Goal: Transaction & Acquisition: Purchase product/service

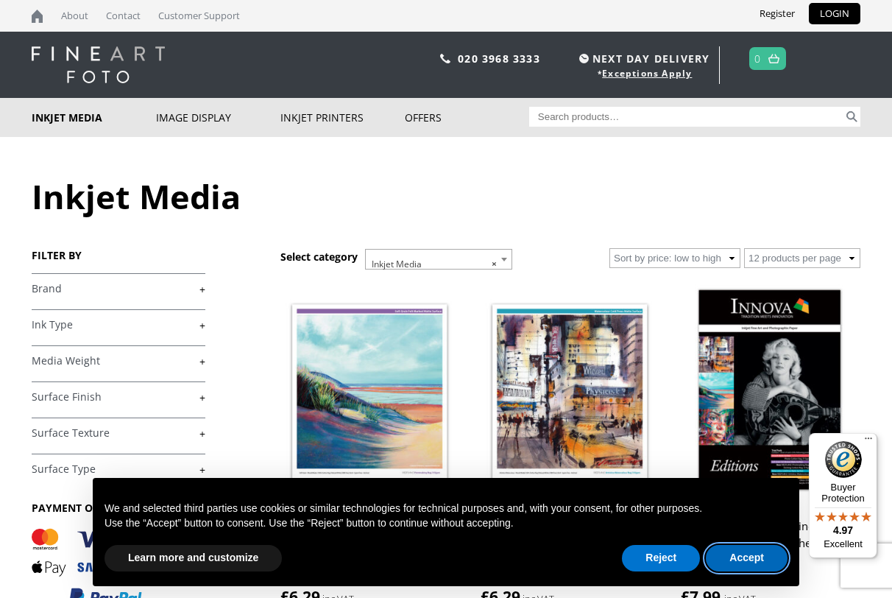
click at [735, 557] on button "Accept" at bounding box center [747, 558] width 82 height 27
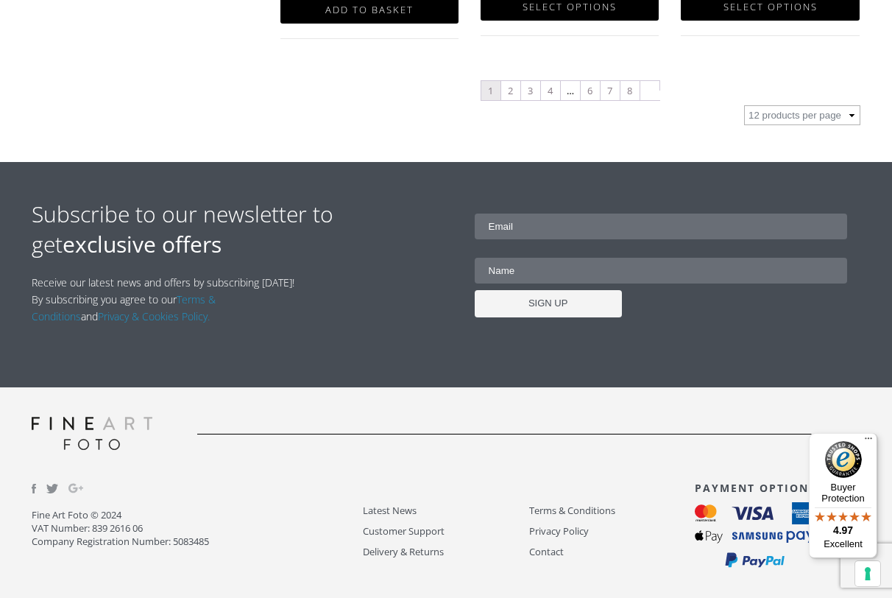
scroll to position [1850, 0]
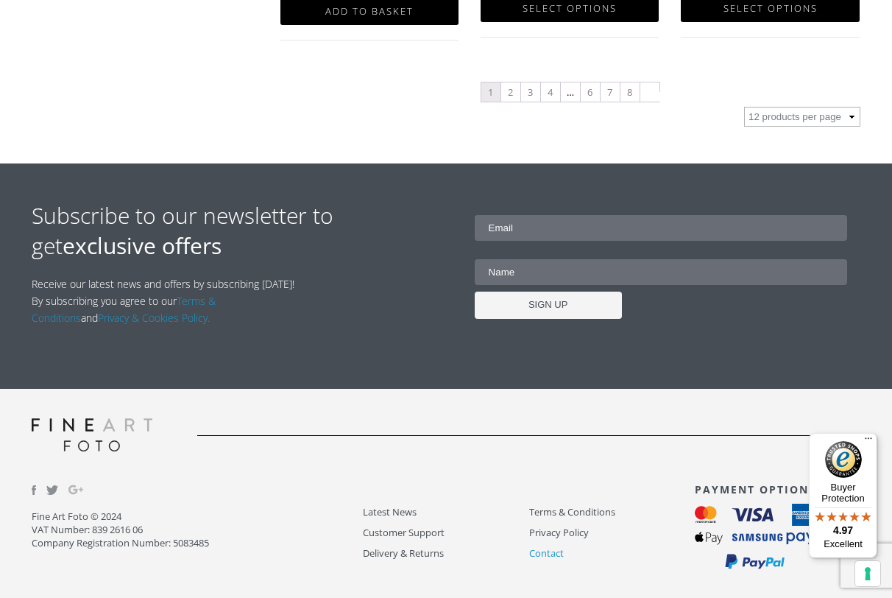
click at [553, 549] on link "Contact" at bounding box center [612, 553] width 166 height 17
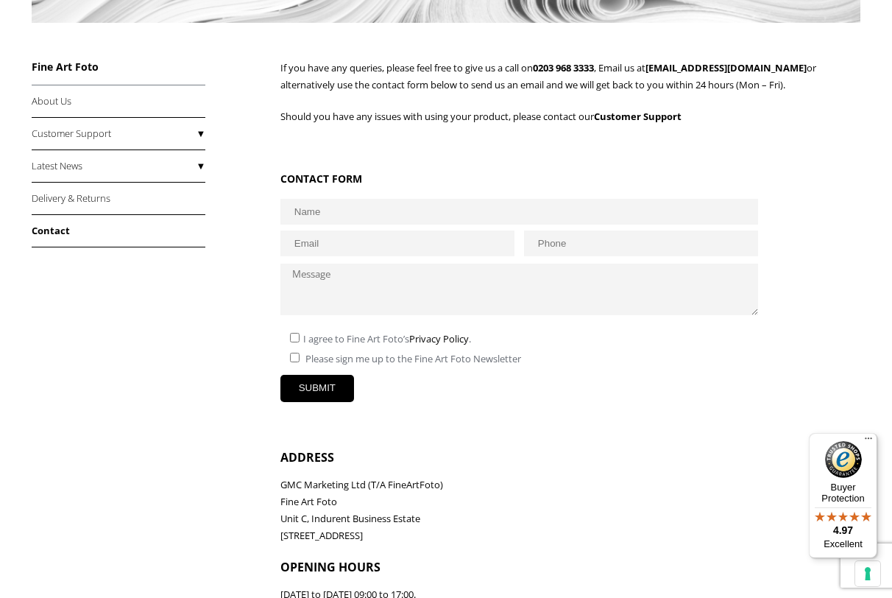
scroll to position [356, 0]
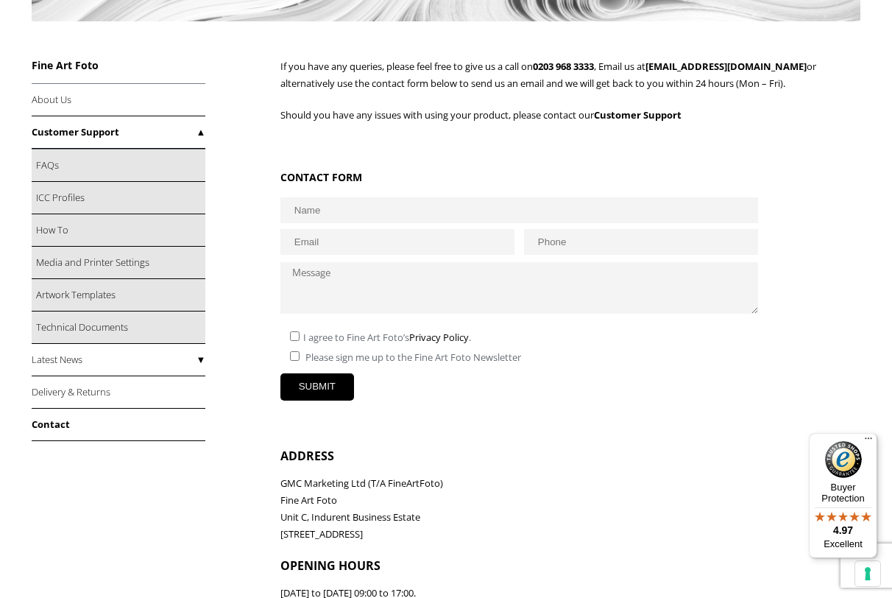
click at [199, 132] on link "Customer Support" at bounding box center [119, 132] width 174 height 32
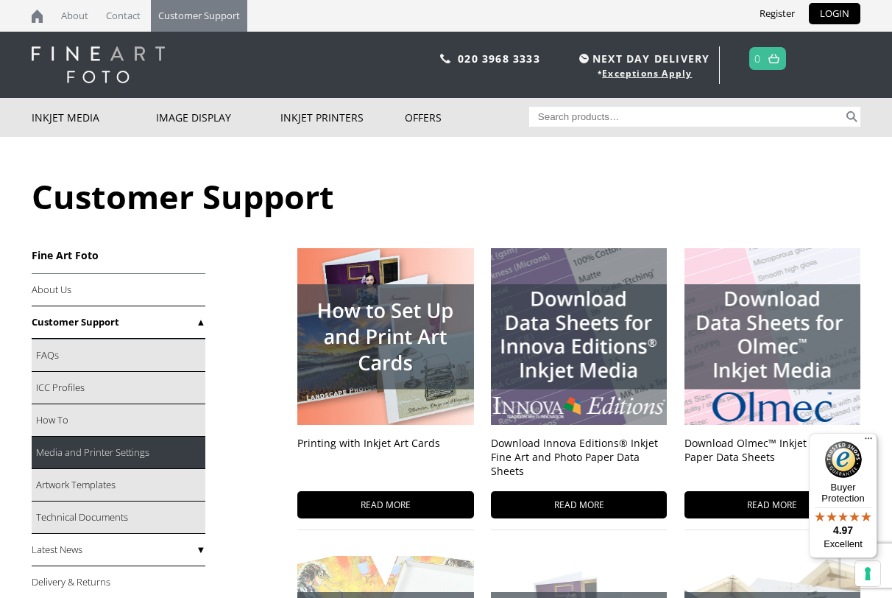
click at [144, 456] on link "Media and Printer Settings" at bounding box center [119, 453] width 174 height 32
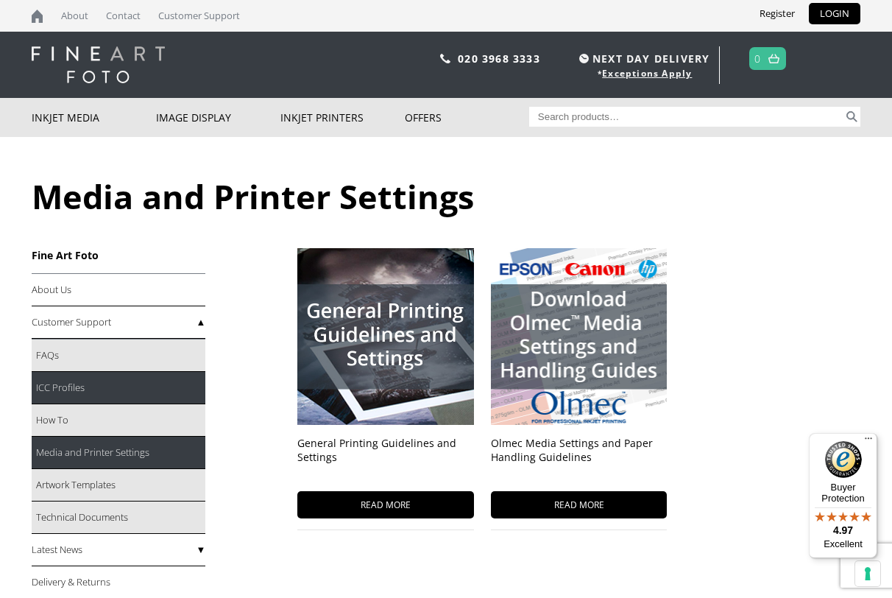
click at [125, 393] on link "ICC Profiles" at bounding box center [119, 388] width 174 height 32
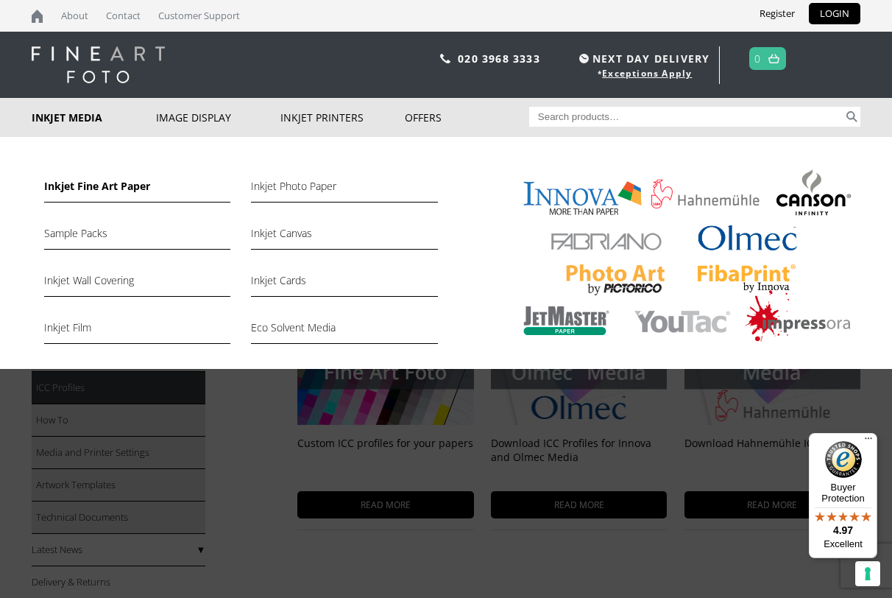
click at [68, 185] on link "Inkjet Fine Art Paper" at bounding box center [137, 189] width 186 height 25
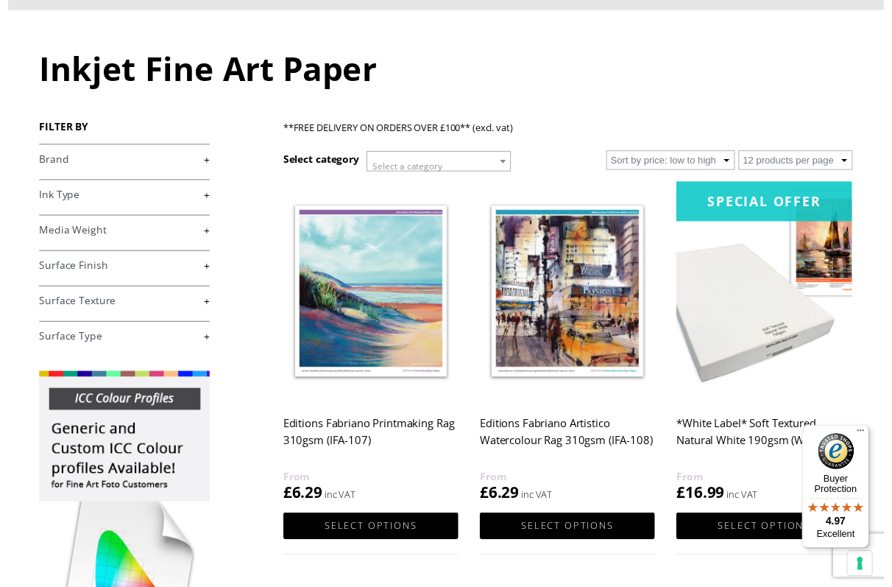
scroll to position [134, 0]
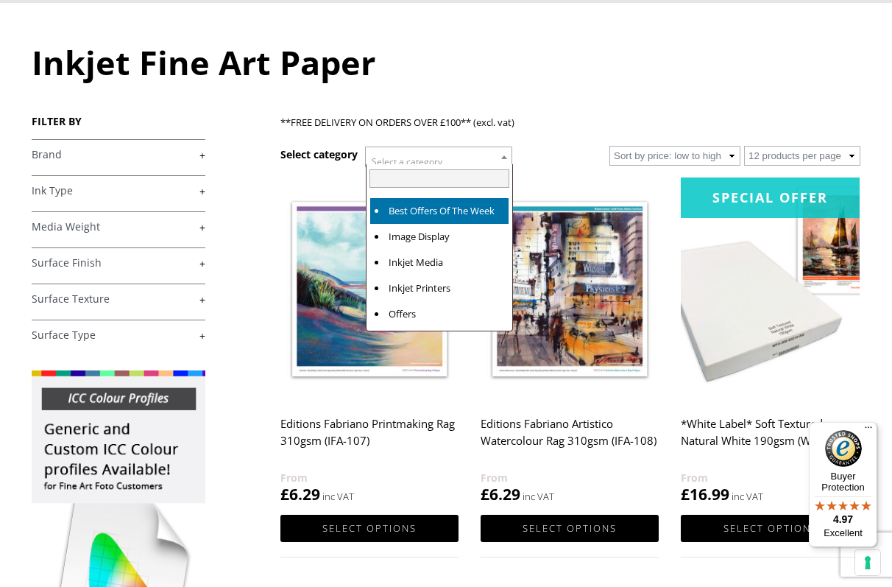
click at [450, 158] on span "Select a category" at bounding box center [439, 161] width 146 height 29
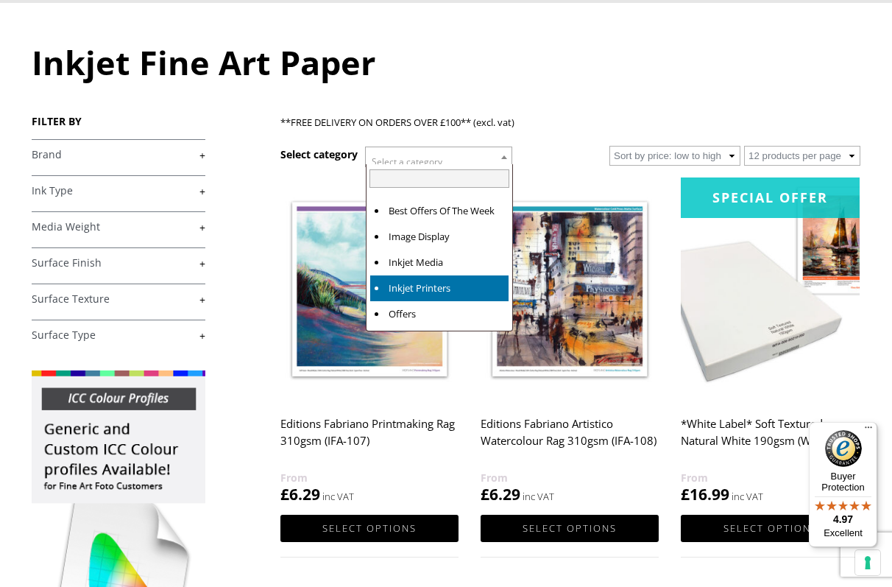
select select "inkjet-printers"
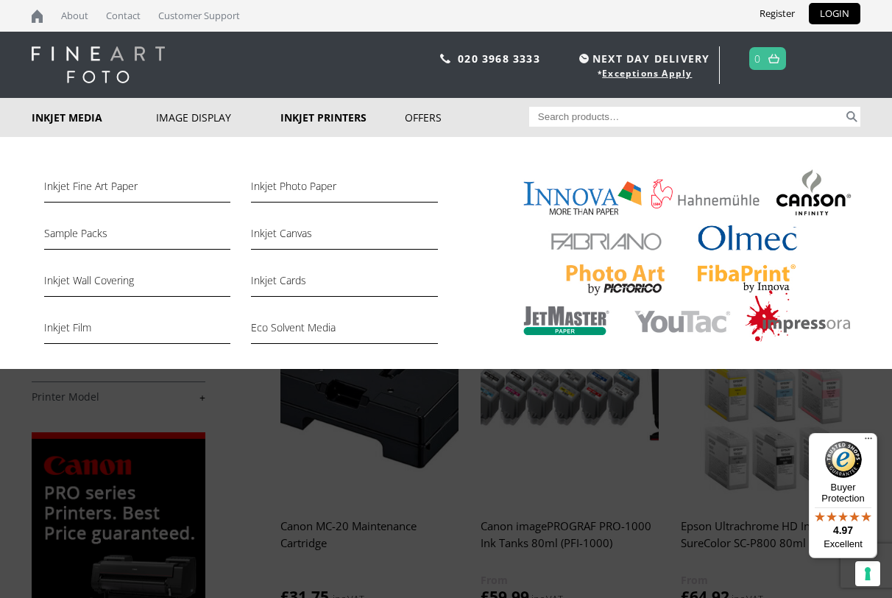
click at [81, 118] on link "Inkjet Media" at bounding box center [94, 117] width 124 height 39
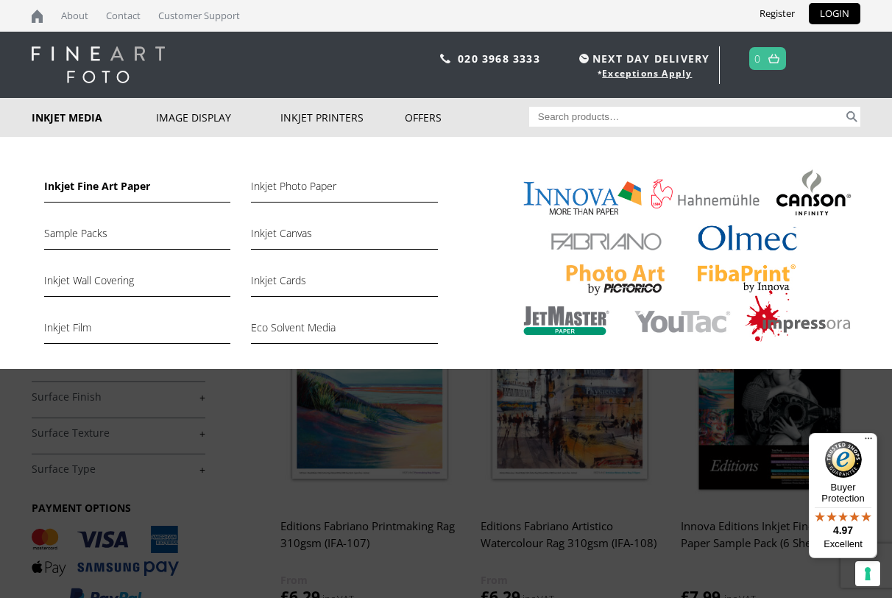
click at [86, 188] on link "Inkjet Fine Art Paper" at bounding box center [137, 189] width 186 height 25
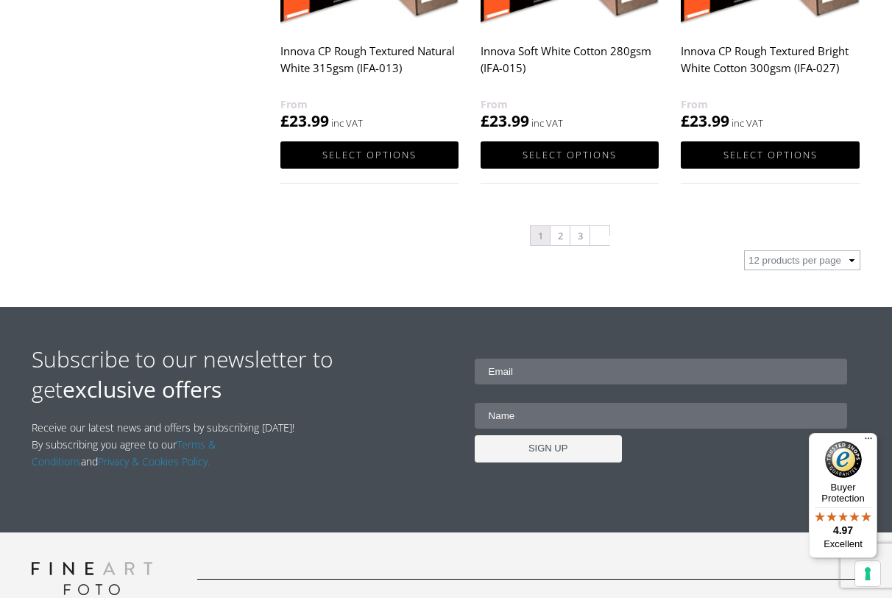
scroll to position [1741, 0]
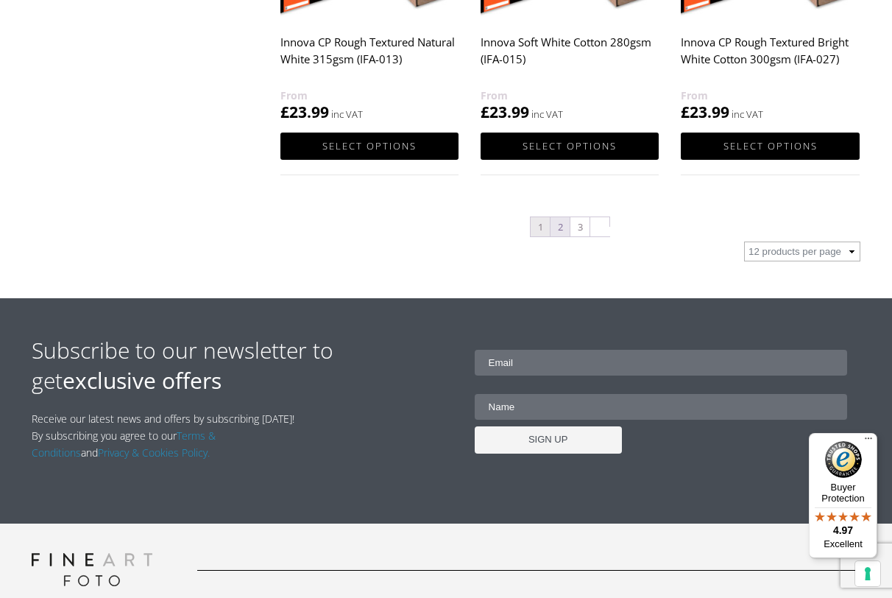
click at [561, 223] on link "2" at bounding box center [560, 226] width 19 height 19
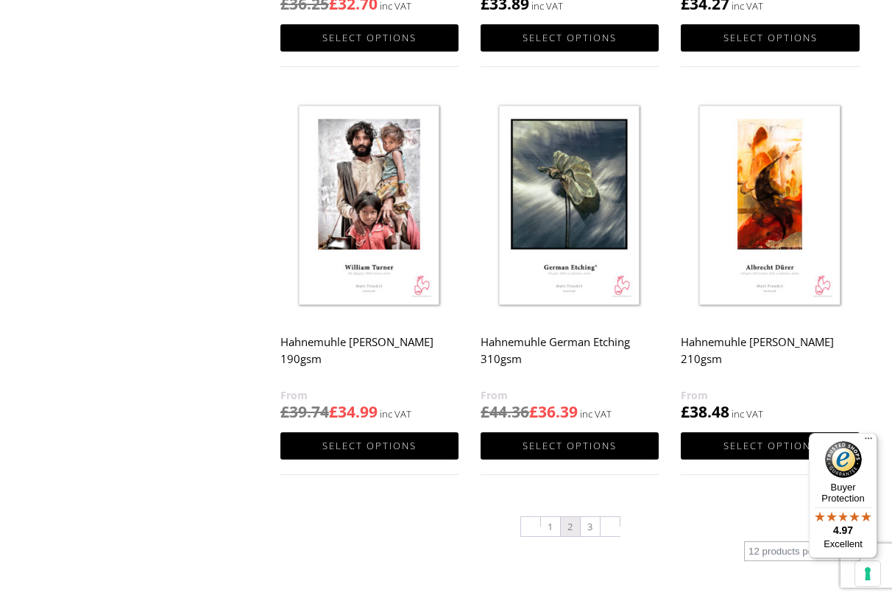
scroll to position [1410, 0]
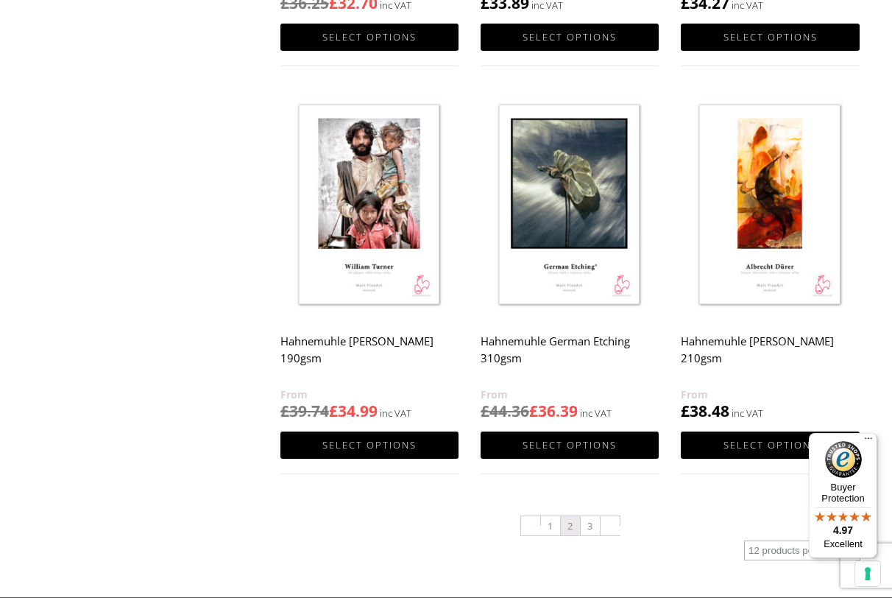
click at [567, 280] on img at bounding box center [570, 205] width 178 height 223
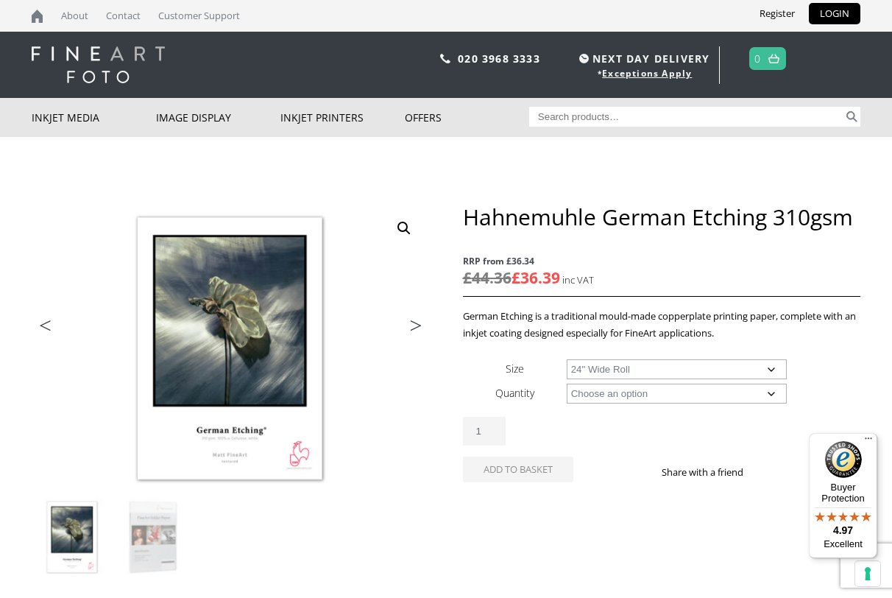
select select "24-wide-roll"
select select "12m"
select select "24-wide-roll"
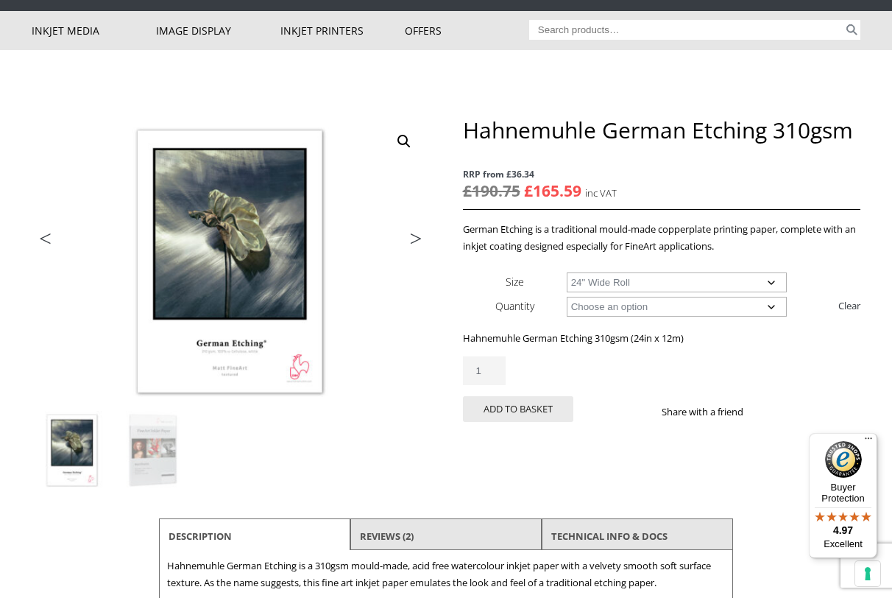
scroll to position [124, 0]
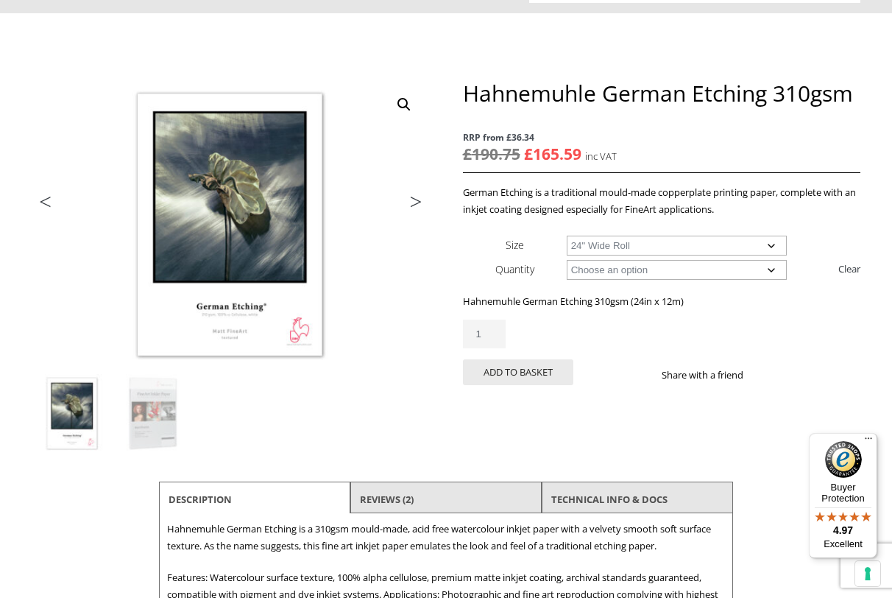
click at [869, 438] on img "Menu" at bounding box center [868, 438] width 7 height 2
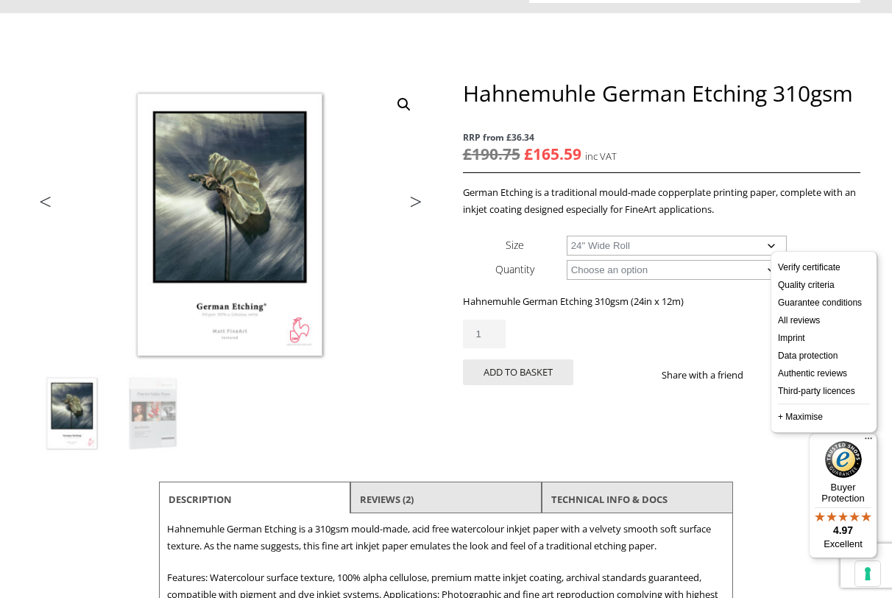
click at [869, 439] on button "Menu" at bounding box center [869, 442] width 18 height 18
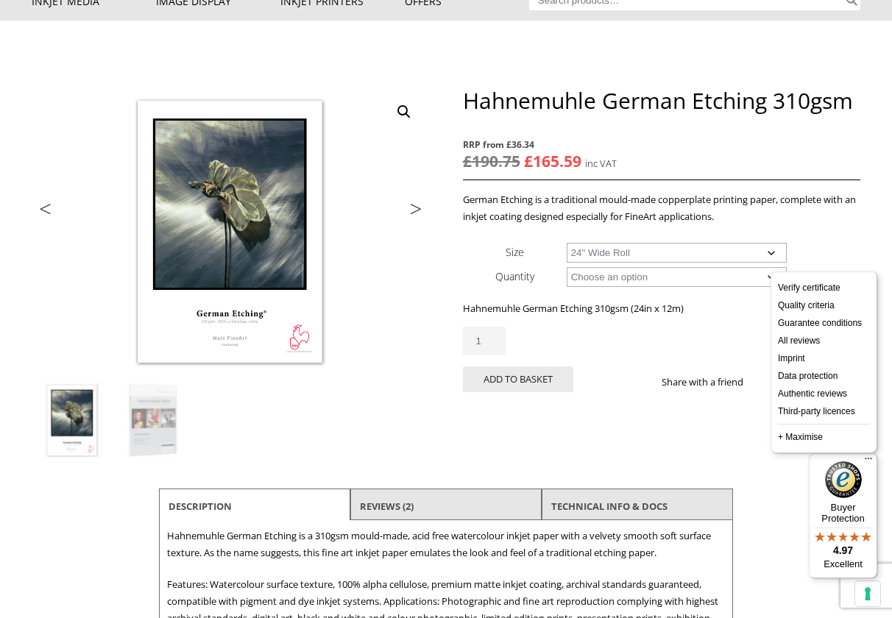
scroll to position [93, 0]
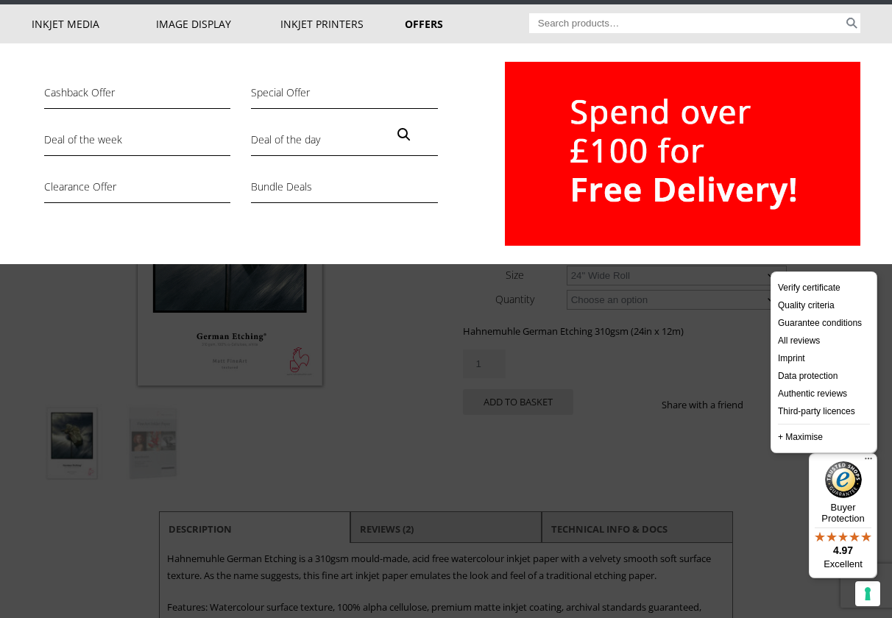
click at [419, 18] on link "Offers" at bounding box center [467, 23] width 124 height 39
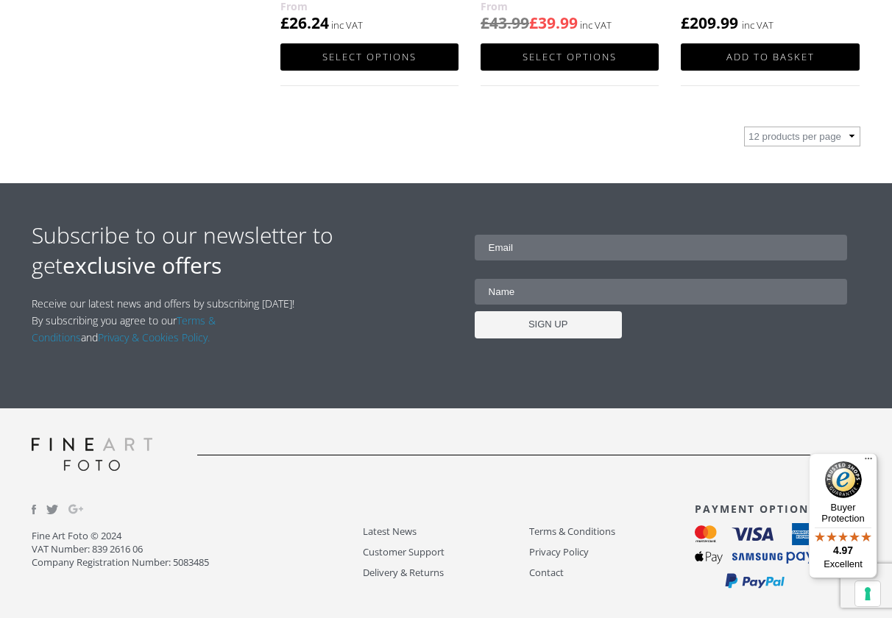
scroll to position [981, 0]
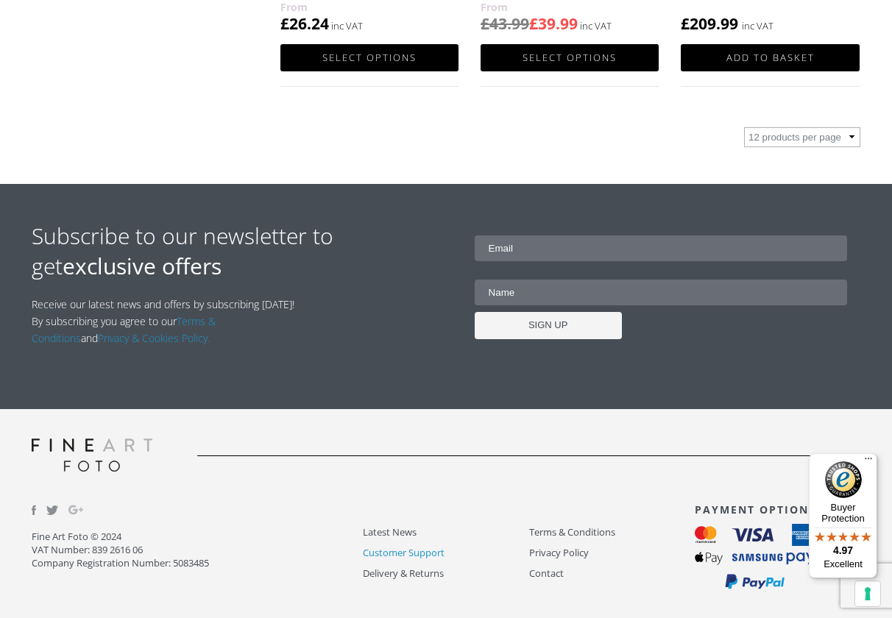
click at [403, 545] on link "Customer Support" at bounding box center [446, 553] width 166 height 17
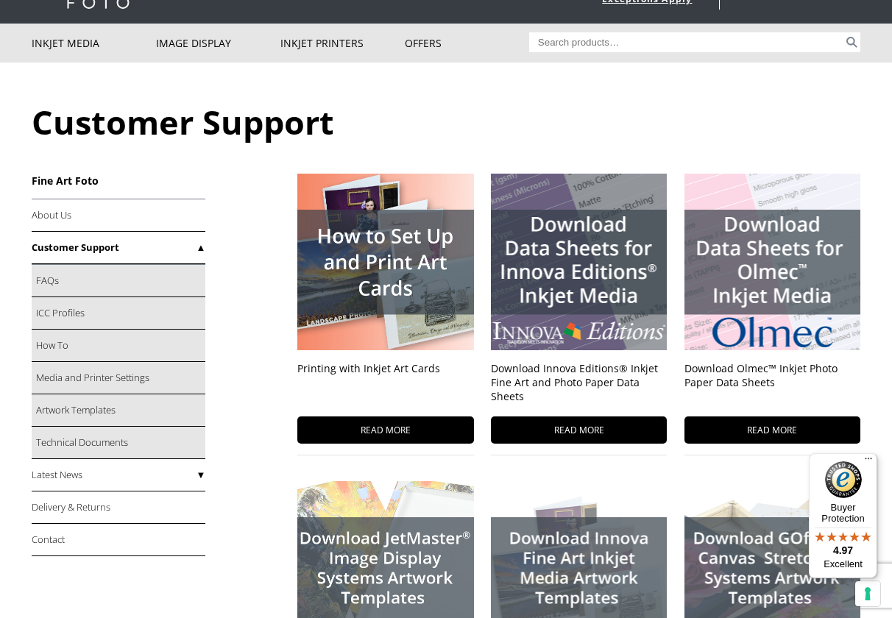
scroll to position [71, 0]
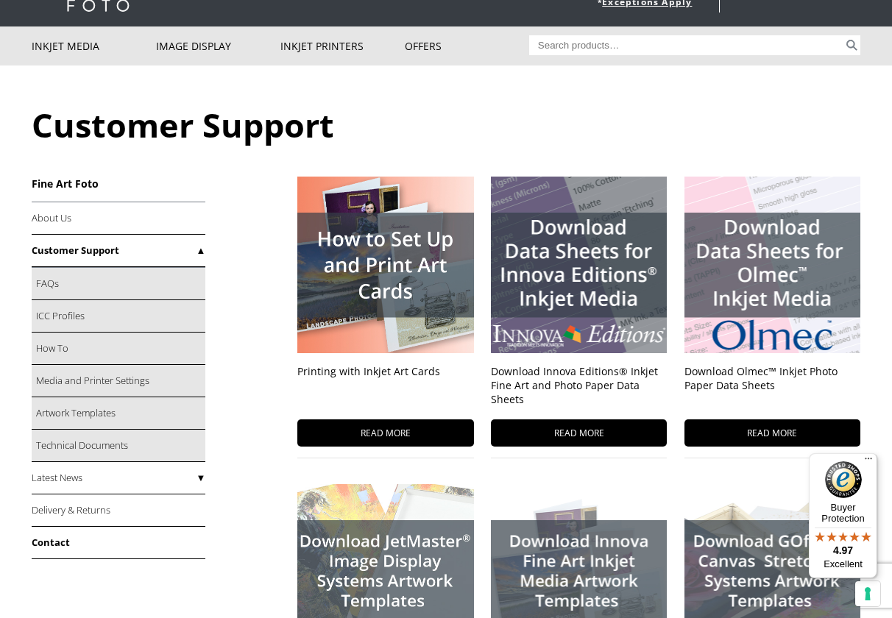
click at [55, 546] on link "Contact" at bounding box center [119, 543] width 174 height 32
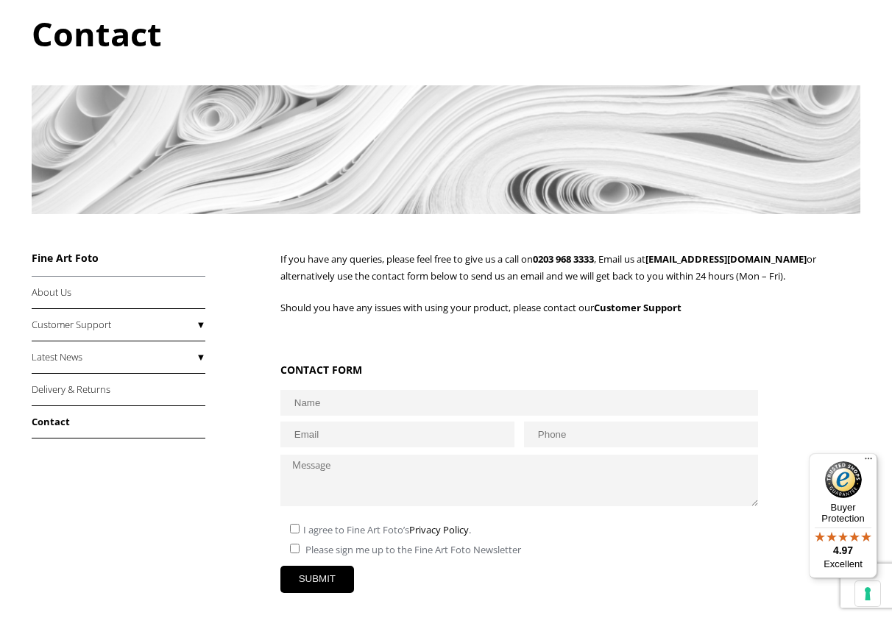
scroll to position [163, 0]
click at [124, 293] on link "About Us" at bounding box center [119, 292] width 174 height 32
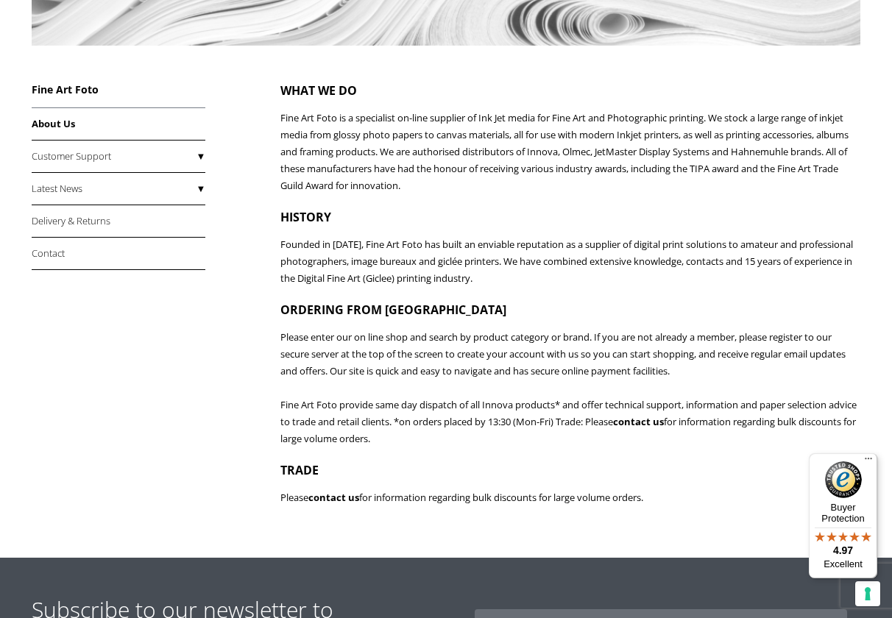
scroll to position [333, 0]
